Goal: Check status: Check status

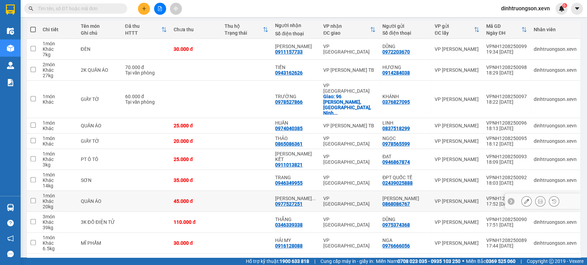
scroll to position [83, 0]
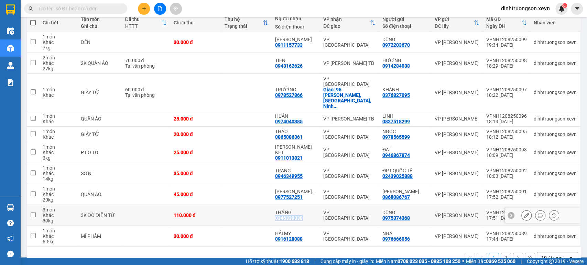
drag, startPoint x: 319, startPoint y: 202, endPoint x: 279, endPoint y: 203, distance: 40.2
click at [279, 205] on td "THẮNG 0346339338" at bounding box center [295, 215] width 48 height 21
checkbox input "true"
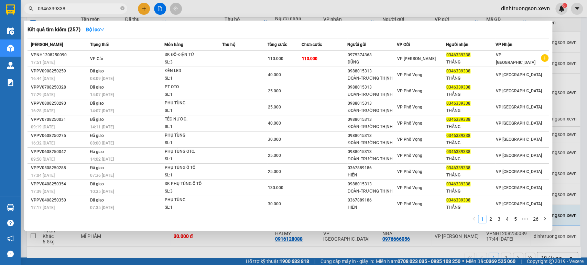
type input "0346339338"
click at [563, 31] on div at bounding box center [293, 132] width 587 height 265
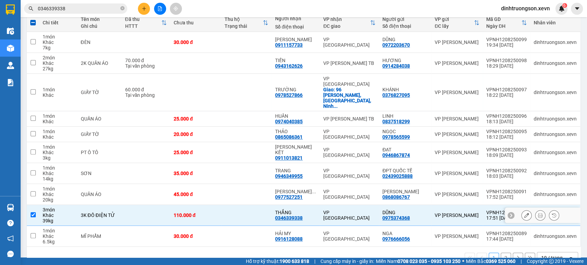
click at [251, 205] on td at bounding box center [246, 215] width 51 height 21
checkbox input "false"
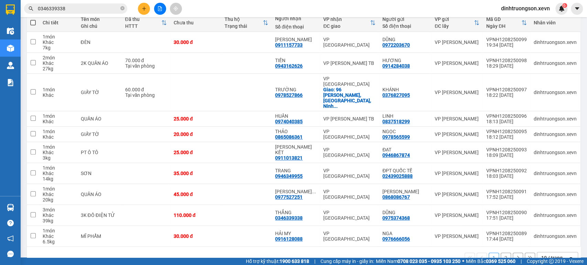
click at [500, 253] on button "2" at bounding box center [505, 258] width 10 height 10
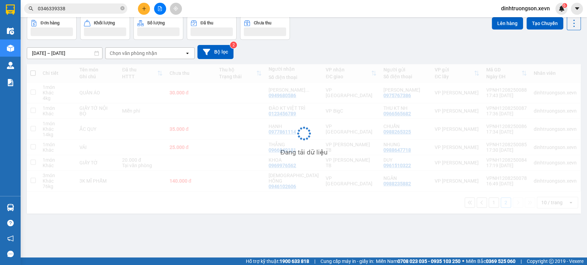
scroll to position [32, 0]
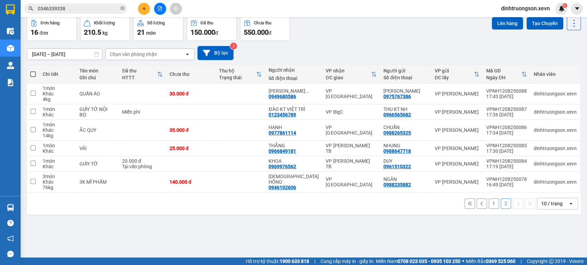
click at [488, 203] on button "1" at bounding box center [493, 204] width 10 height 10
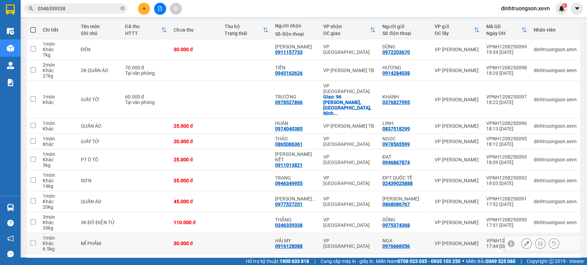
scroll to position [83, 0]
